Goal: Download file/media

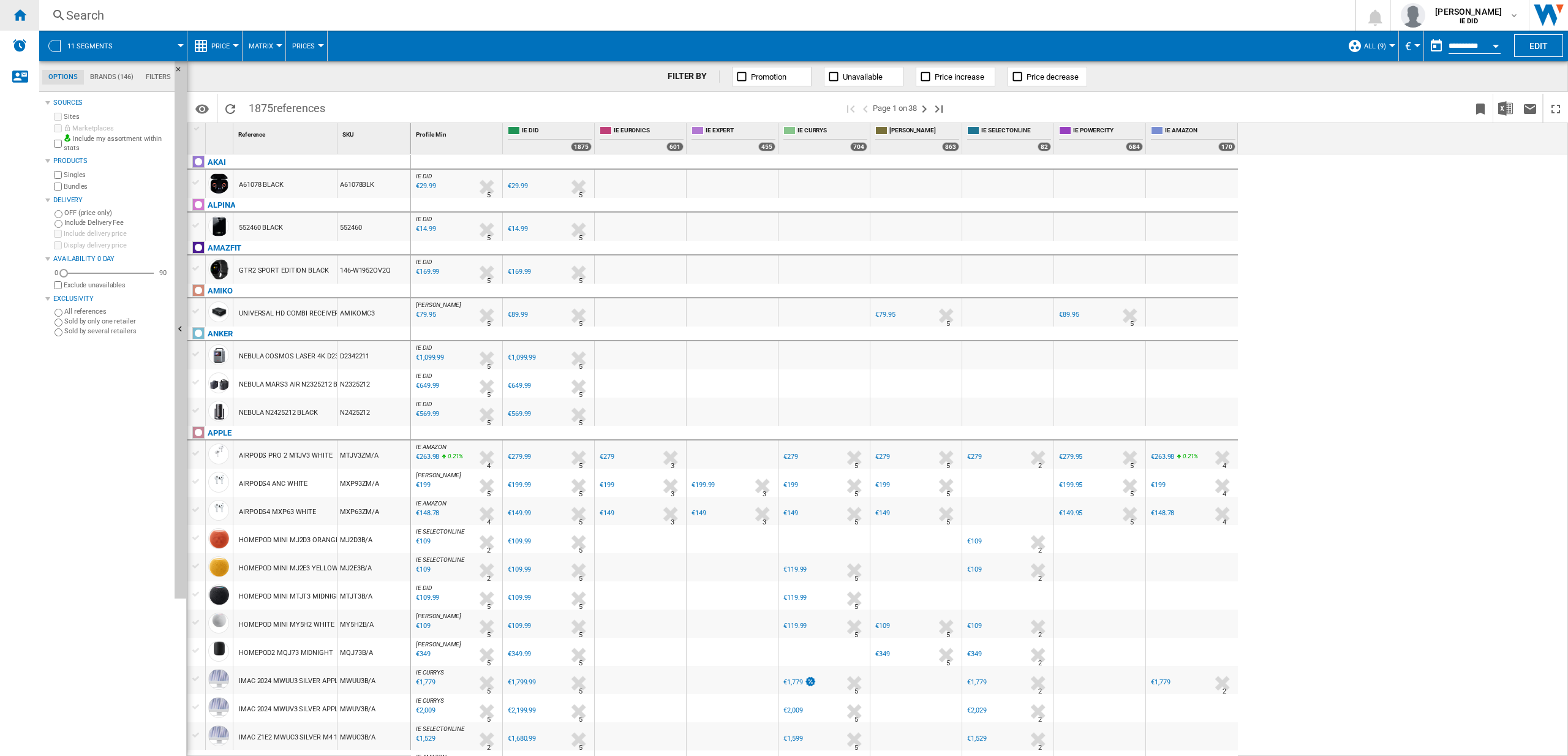
click at [26, 13] on ng-md-icon "Home" at bounding box center [19, 14] width 14 height 14
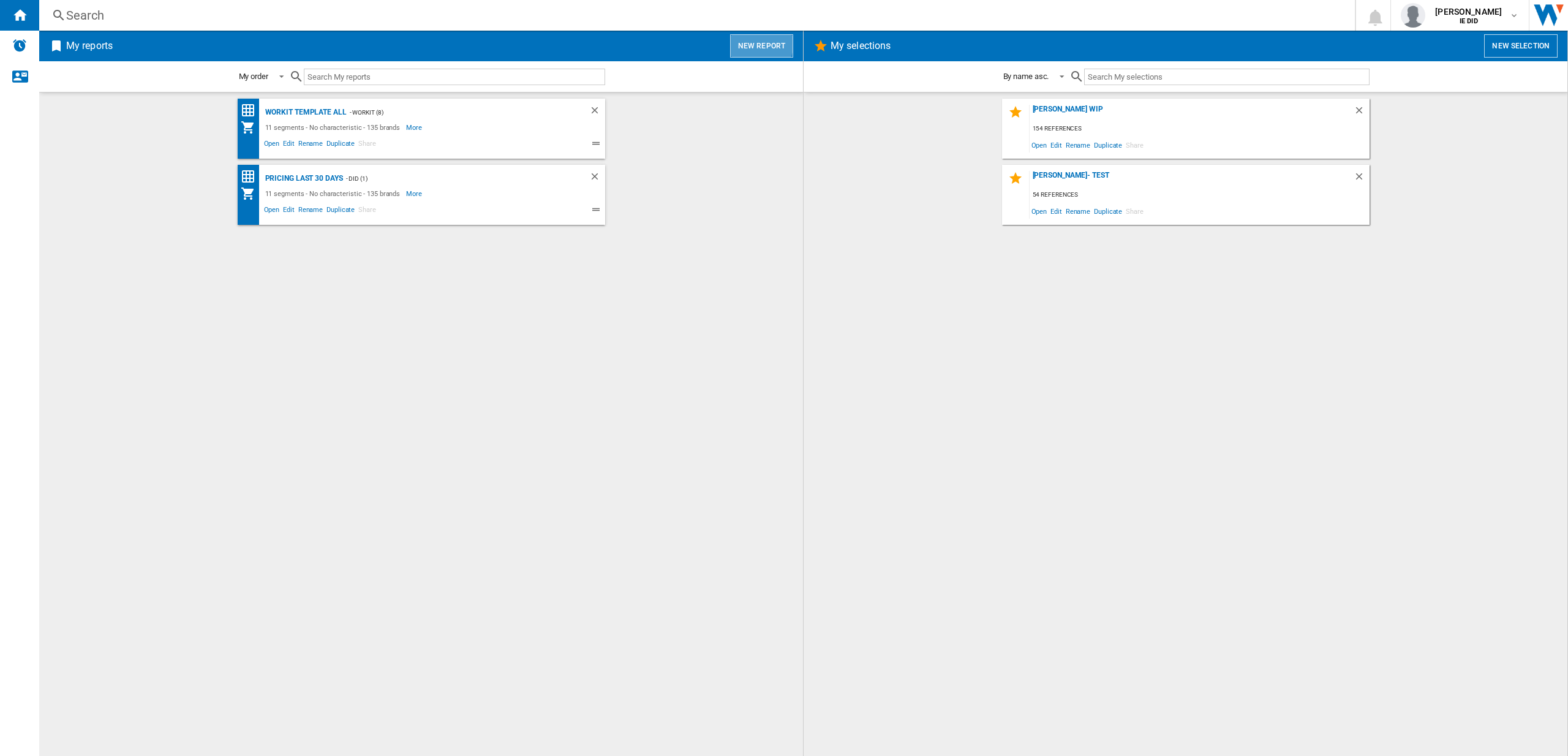
click at [745, 39] on button "New report" at bounding box center [762, 46] width 63 height 23
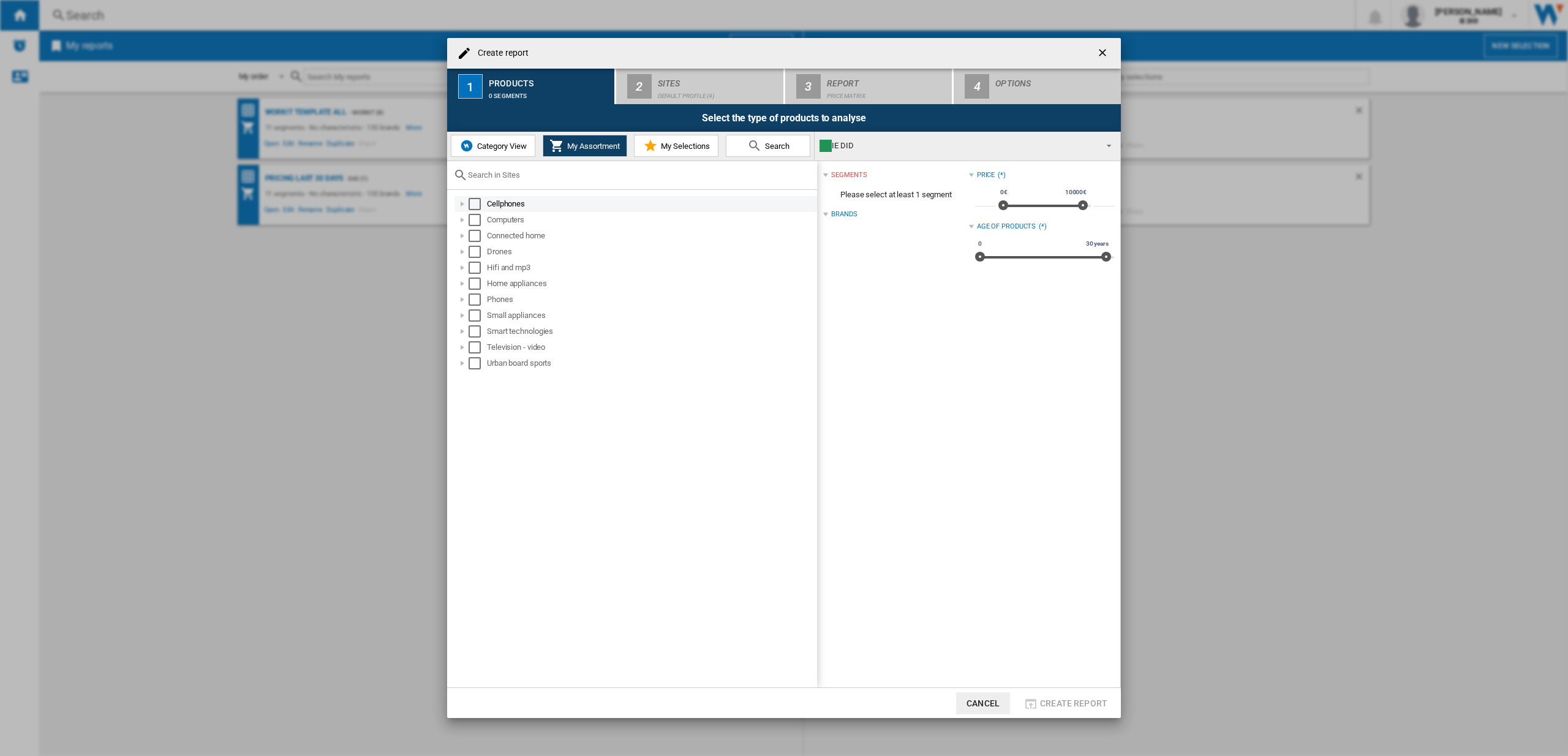
click at [474, 203] on div "Select" at bounding box center [474, 204] width 12 height 12
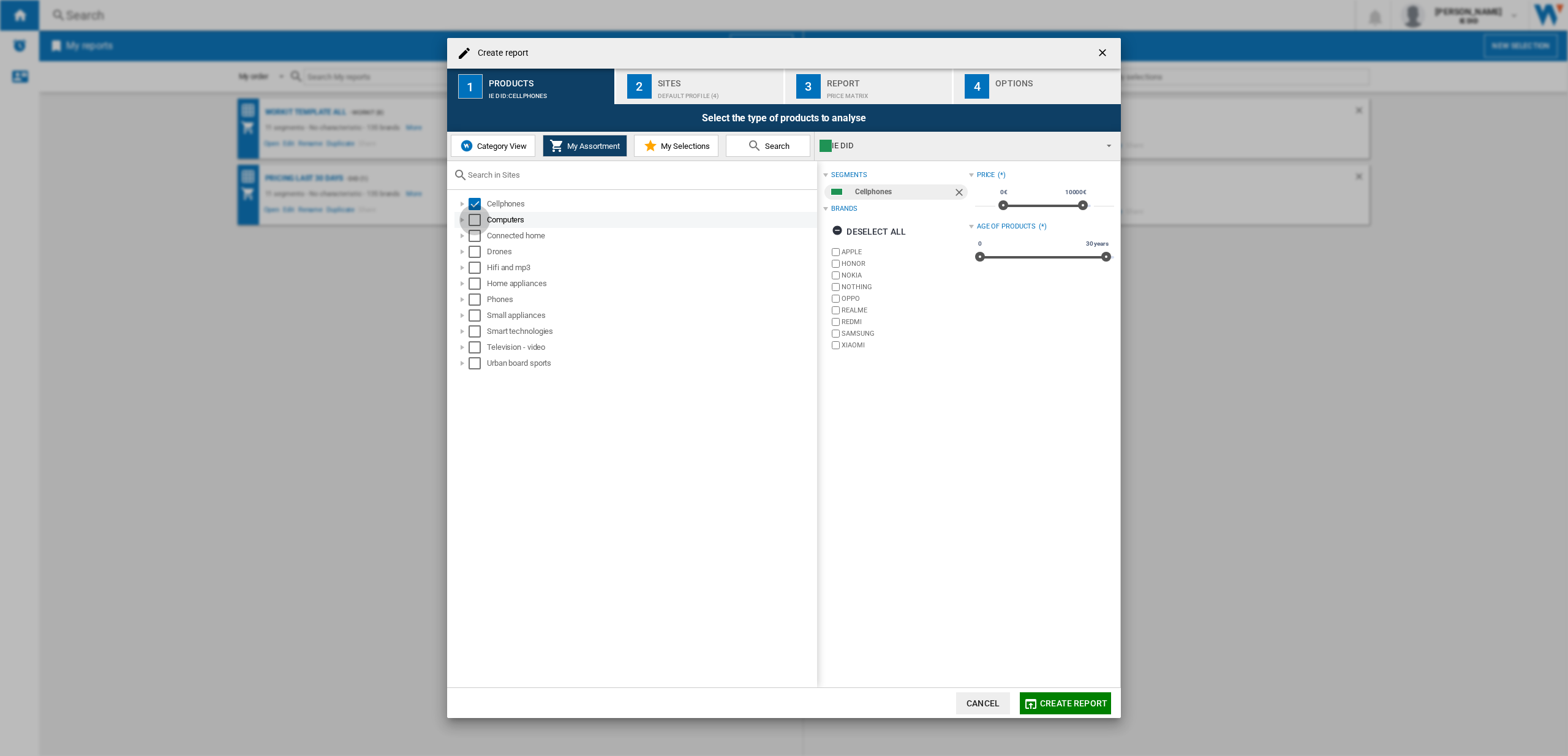
click at [480, 218] on div "Select" at bounding box center [474, 219] width 12 height 12
click at [480, 233] on div "Select" at bounding box center [474, 235] width 12 height 12
drag, startPoint x: 479, startPoint y: 250, endPoint x: 478, endPoint y: 268, distance: 18.0
click at [479, 250] on div "Select" at bounding box center [474, 251] width 12 height 12
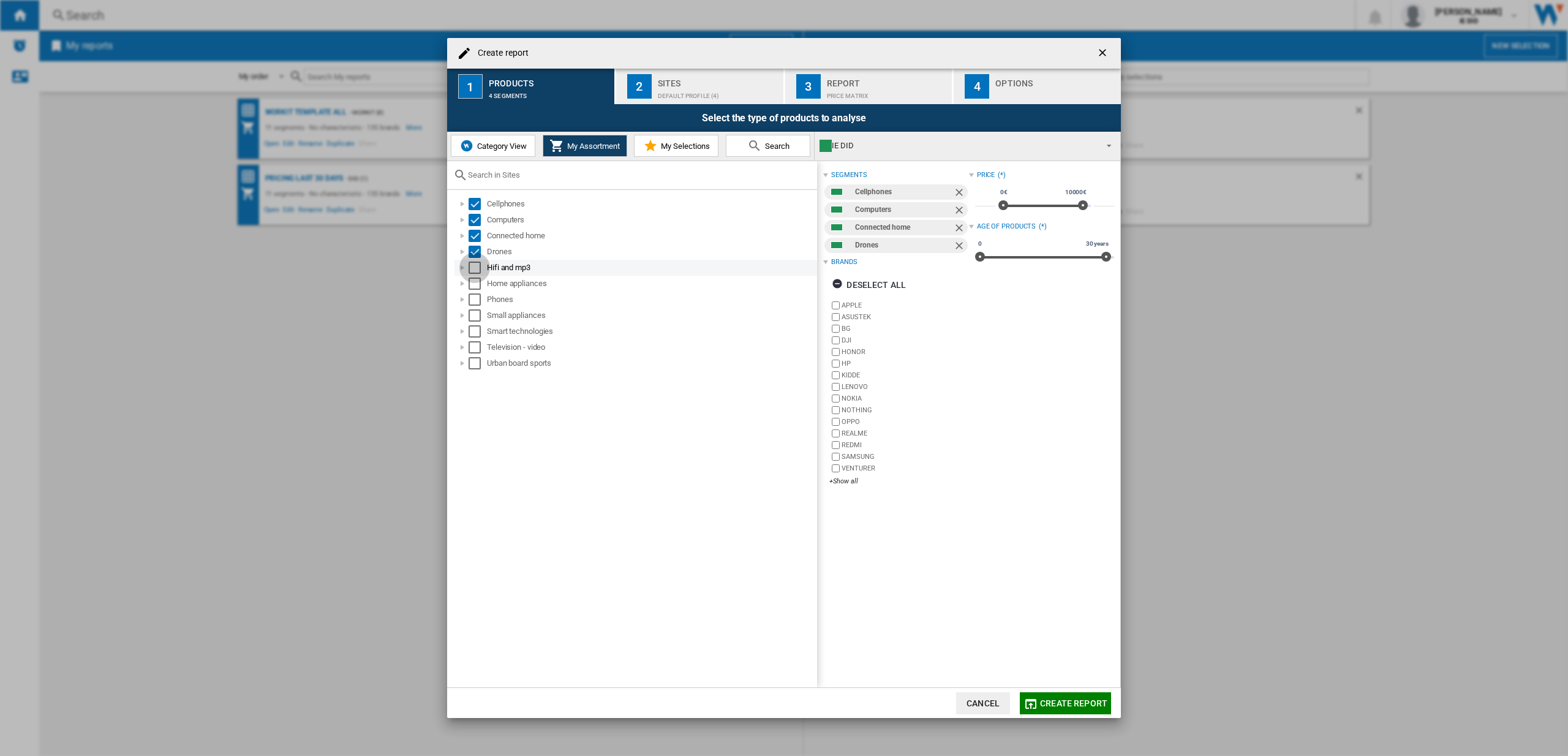
click at [478, 269] on div "Select" at bounding box center [474, 268] width 12 height 12
click at [478, 288] on div "Select" at bounding box center [474, 283] width 12 height 12
click at [478, 304] on div "Select" at bounding box center [474, 299] width 12 height 12
click at [476, 317] on div "Select" at bounding box center [474, 315] width 12 height 12
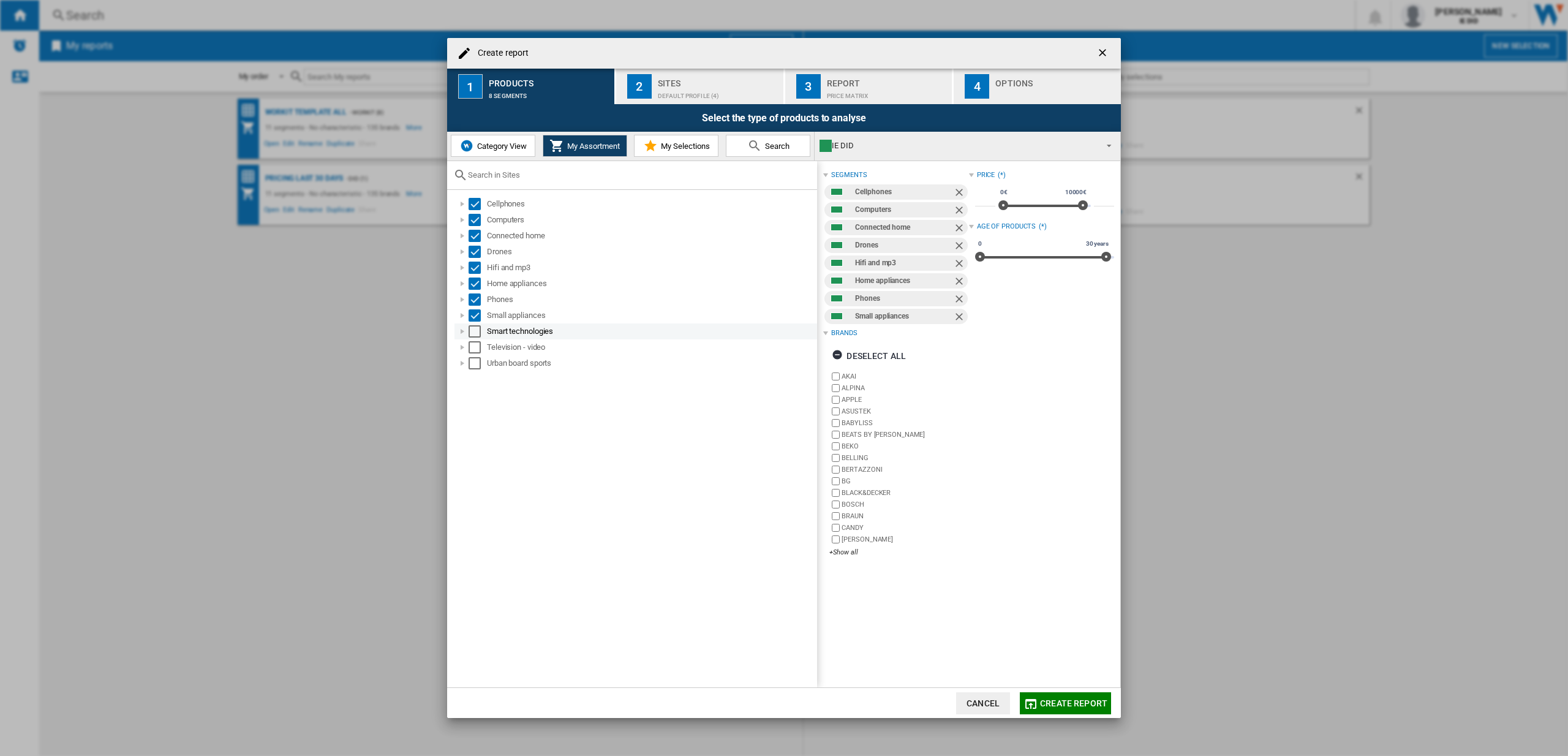
click at [478, 334] on div "Select" at bounding box center [474, 331] width 12 height 12
drag, startPoint x: 476, startPoint y: 348, endPoint x: 476, endPoint y: 358, distance: 10.0
click at [476, 349] on div "Select" at bounding box center [474, 347] width 12 height 12
click at [475, 365] on div "Select" at bounding box center [474, 363] width 12 height 12
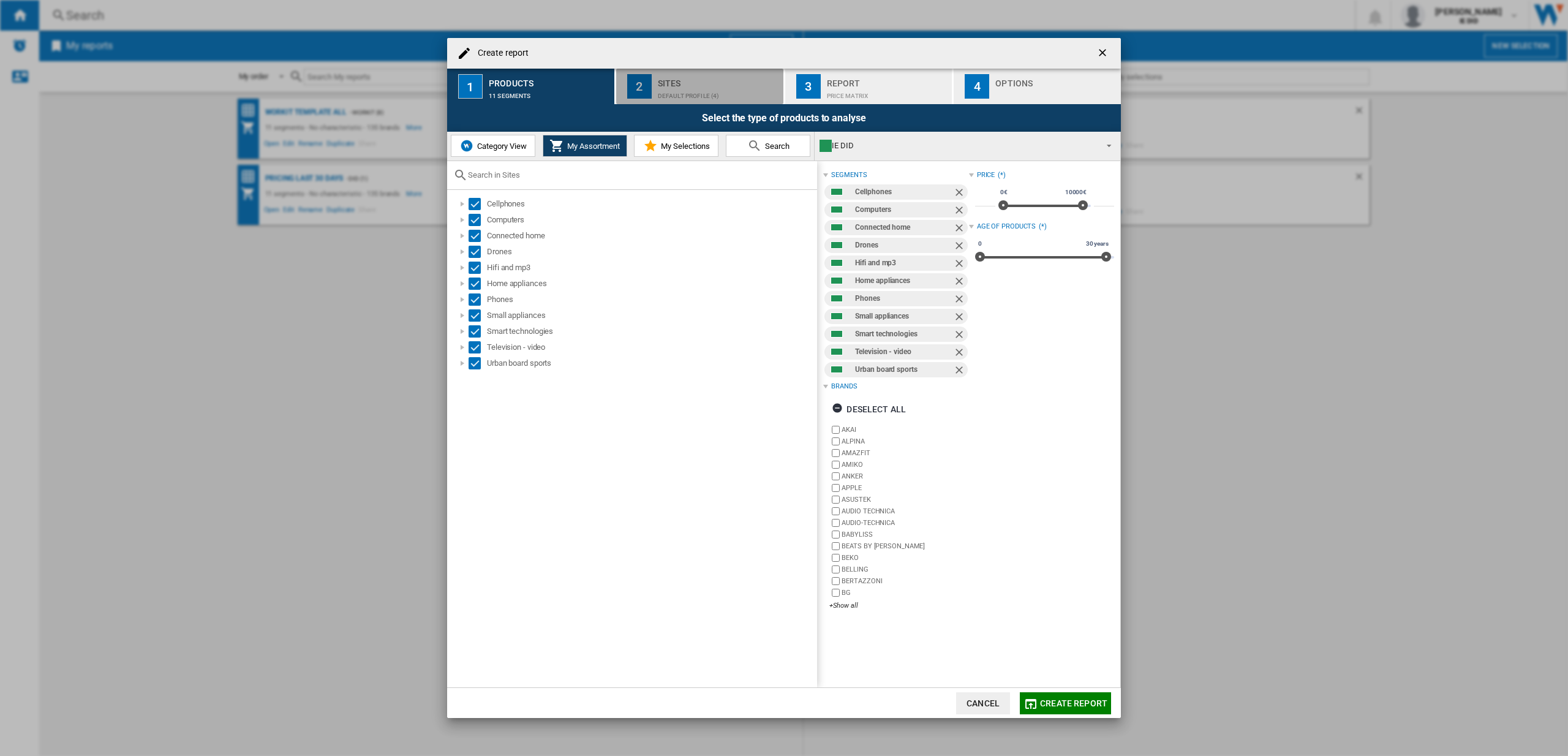
click at [672, 85] on div "Sites" at bounding box center [718, 80] width 121 height 13
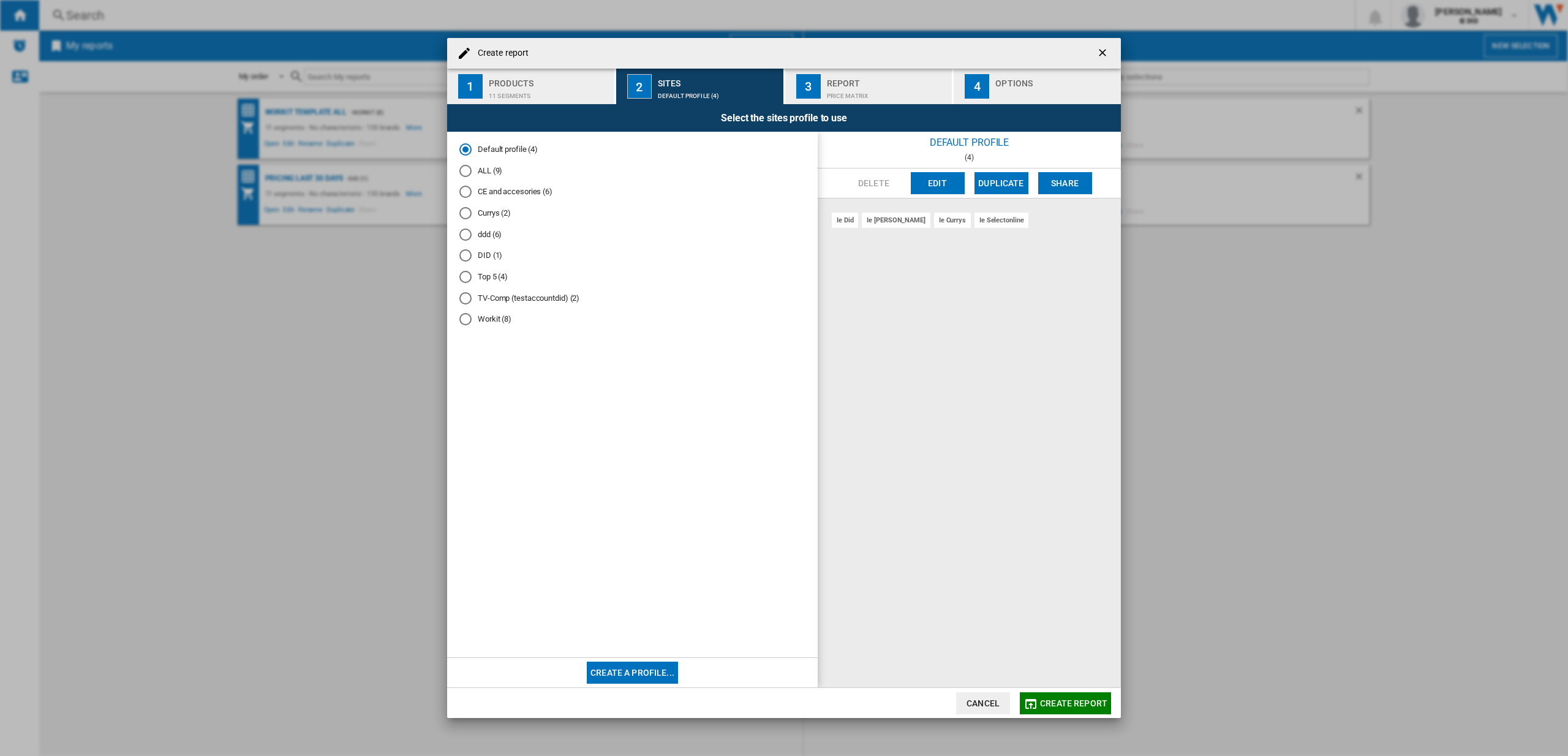
click at [466, 172] on div "ALL (9)" at bounding box center [465, 170] width 12 height 12
click at [1036, 697] on md-icon "button" at bounding box center [1030, 703] width 14 height 14
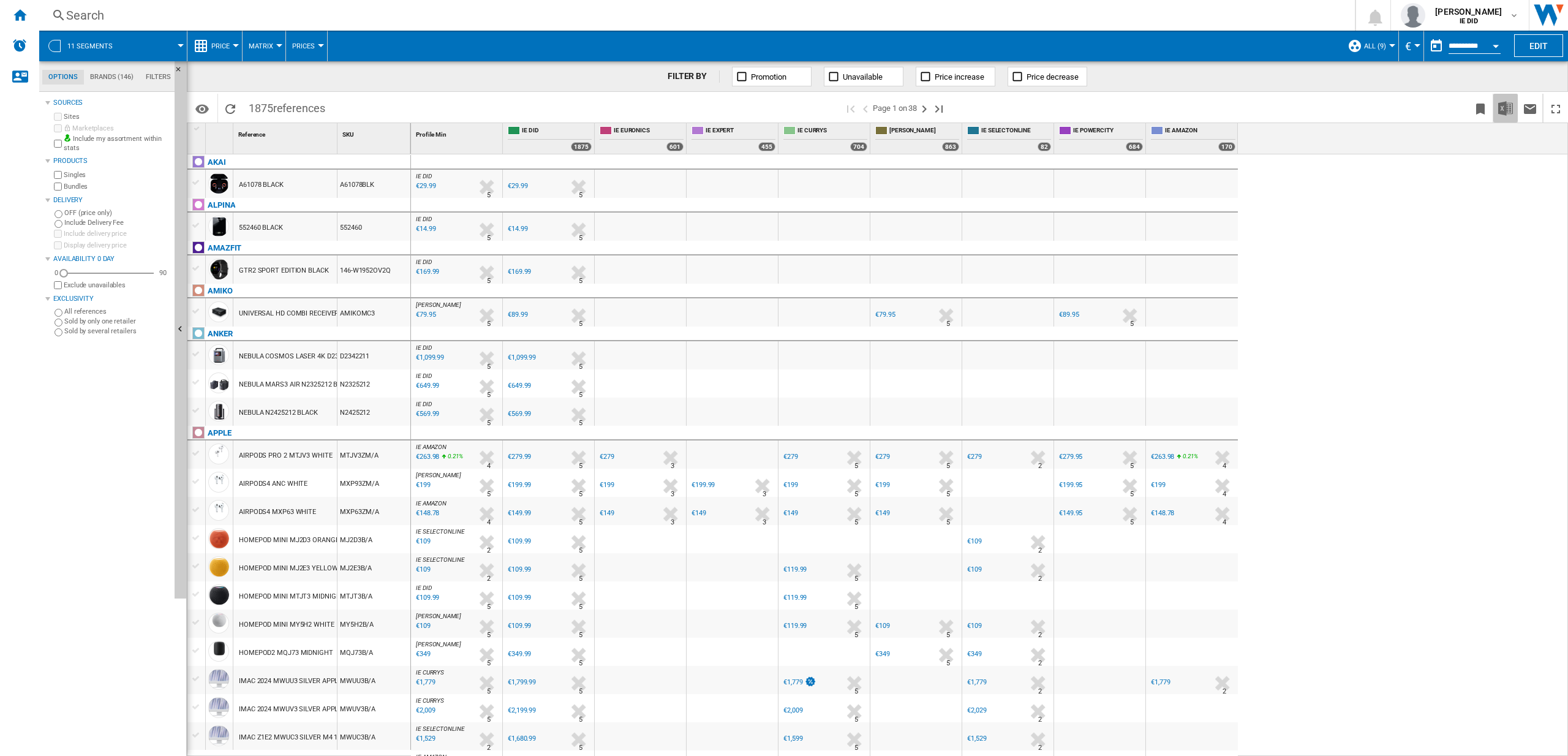
click at [1504, 106] on img "Download in Excel" at bounding box center [1504, 108] width 14 height 14
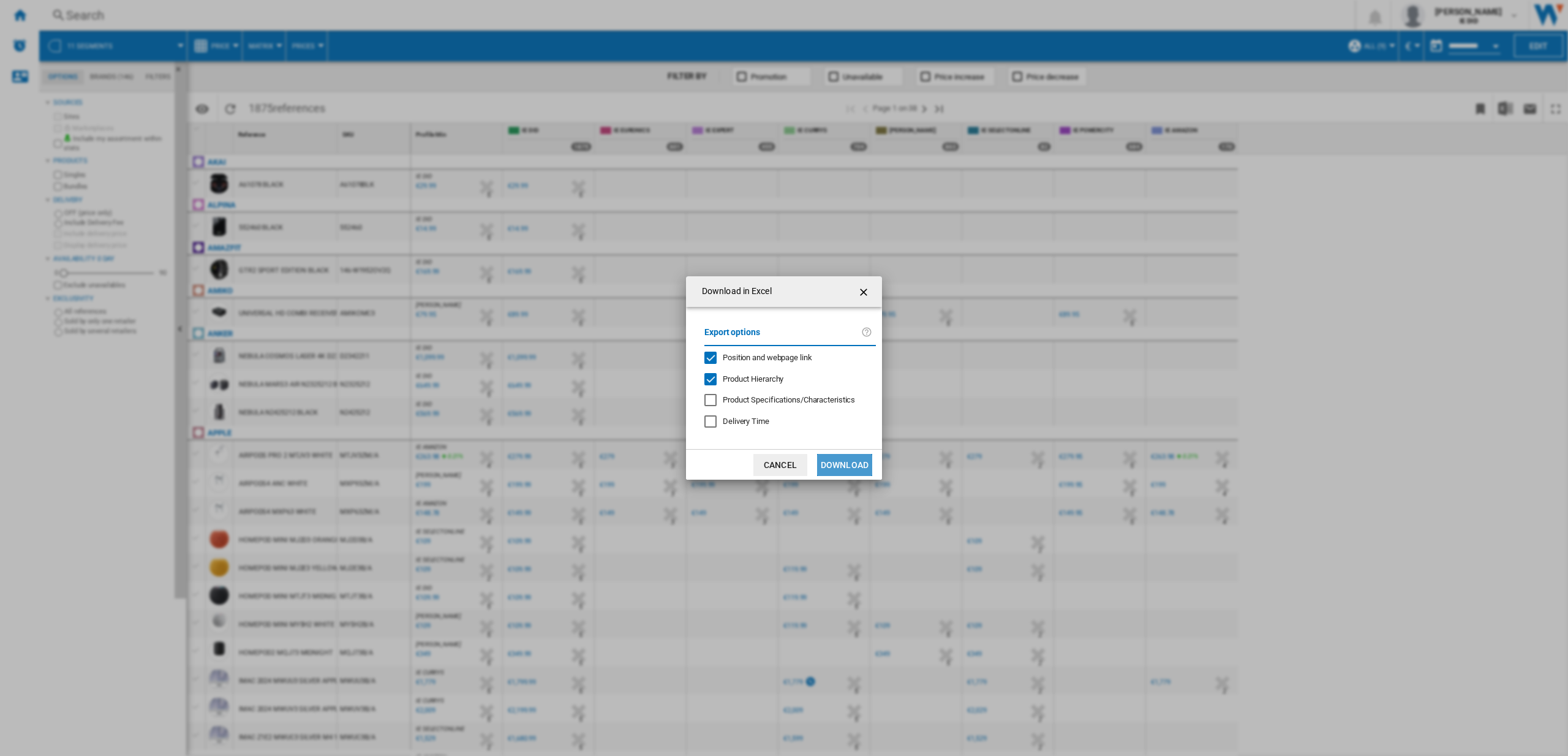
click at [842, 465] on button "Download" at bounding box center [844, 465] width 55 height 22
